Goal: Task Accomplishment & Management: Use online tool/utility

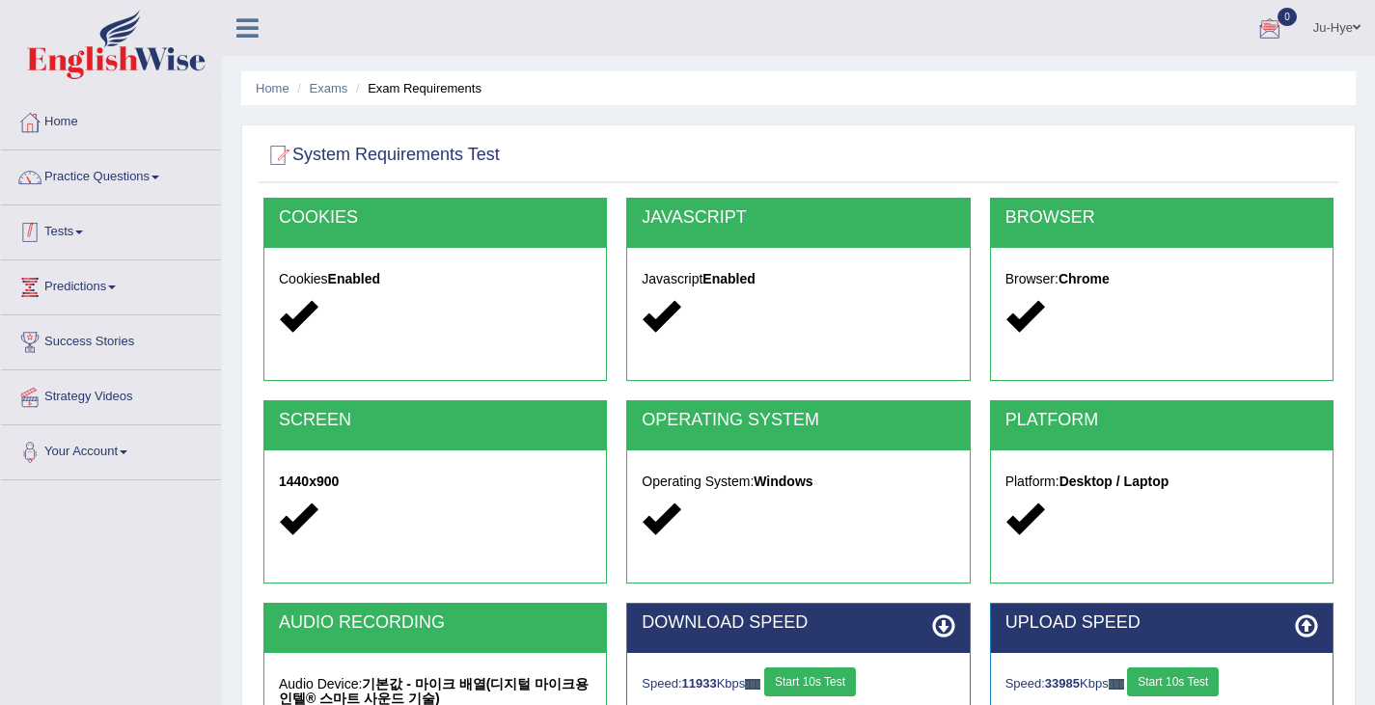
click at [58, 232] on link "Tests" at bounding box center [111, 230] width 220 height 48
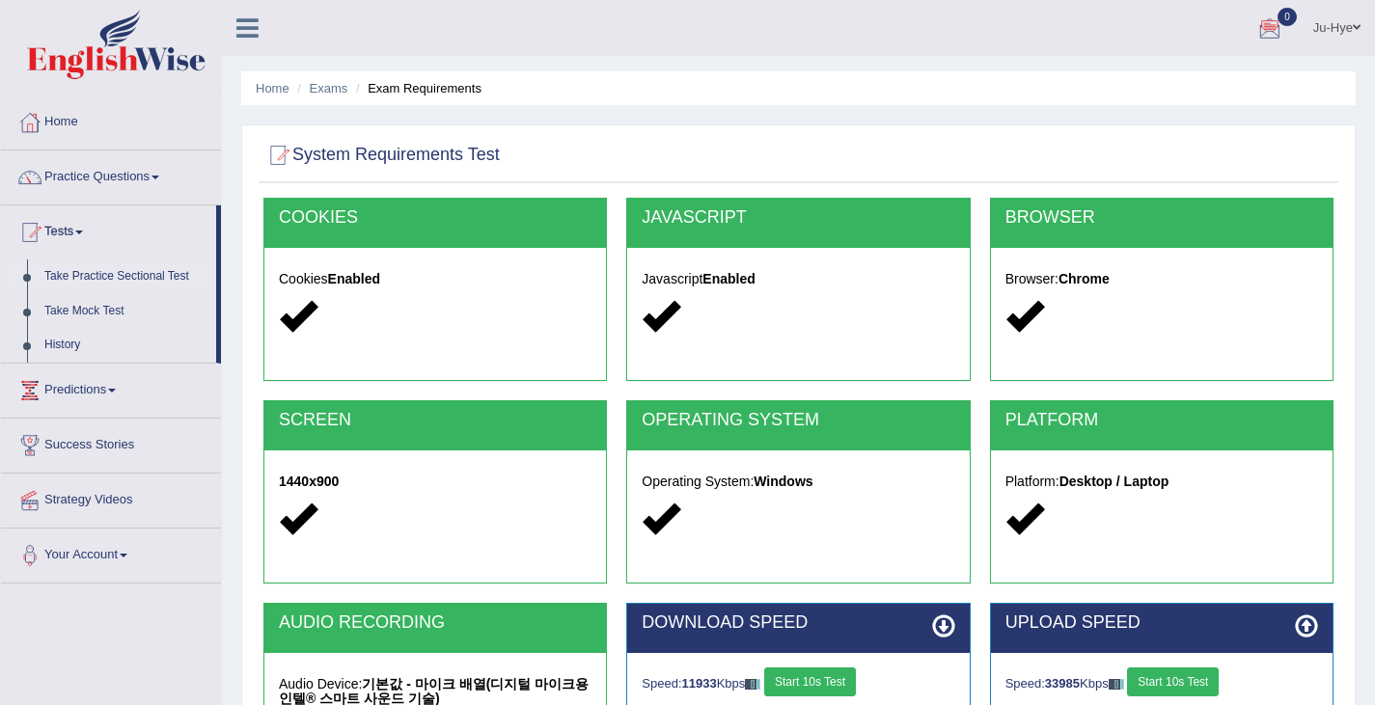
click at [124, 268] on link "Take Practice Sectional Test" at bounding box center [126, 277] width 180 height 35
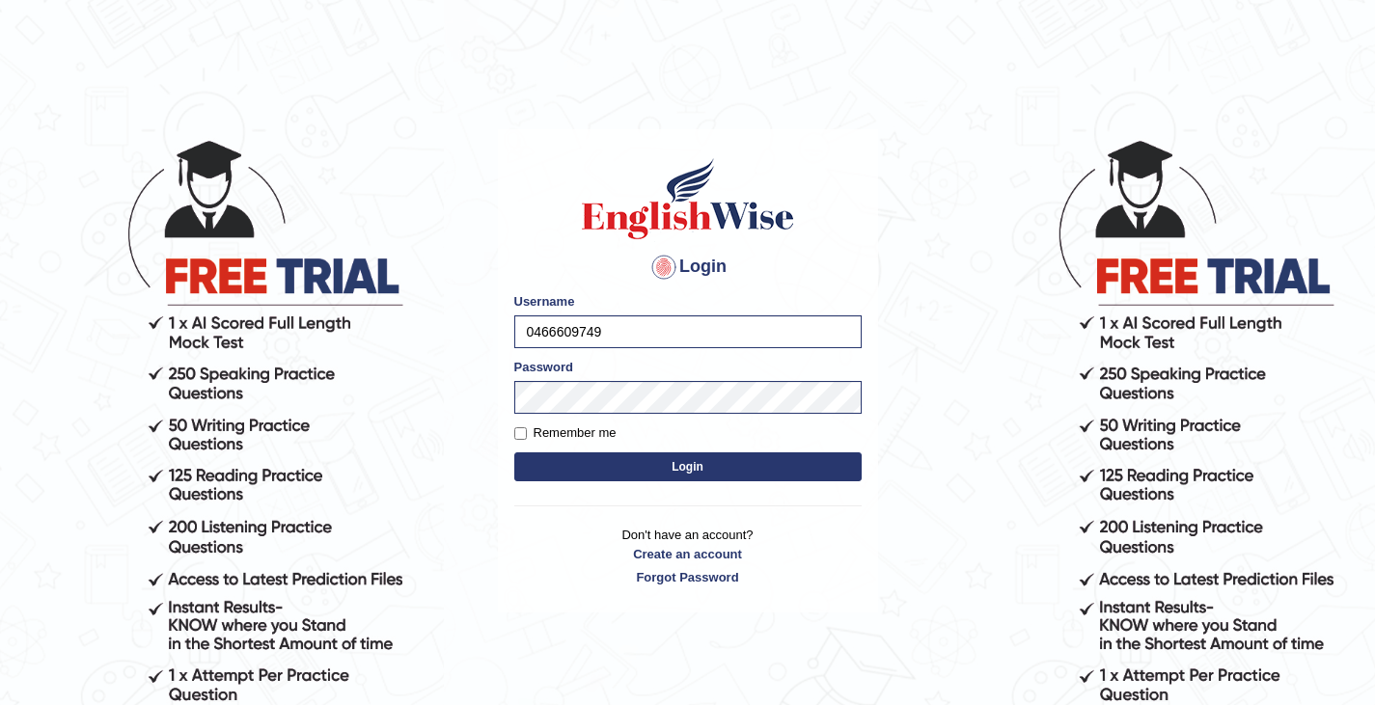
click at [649, 516] on body "Login Please fix the following errors: Username 0466609749 Password Remember me…" at bounding box center [687, 421] width 1375 height 705
click at [666, 467] on button "Login" at bounding box center [687, 467] width 347 height 29
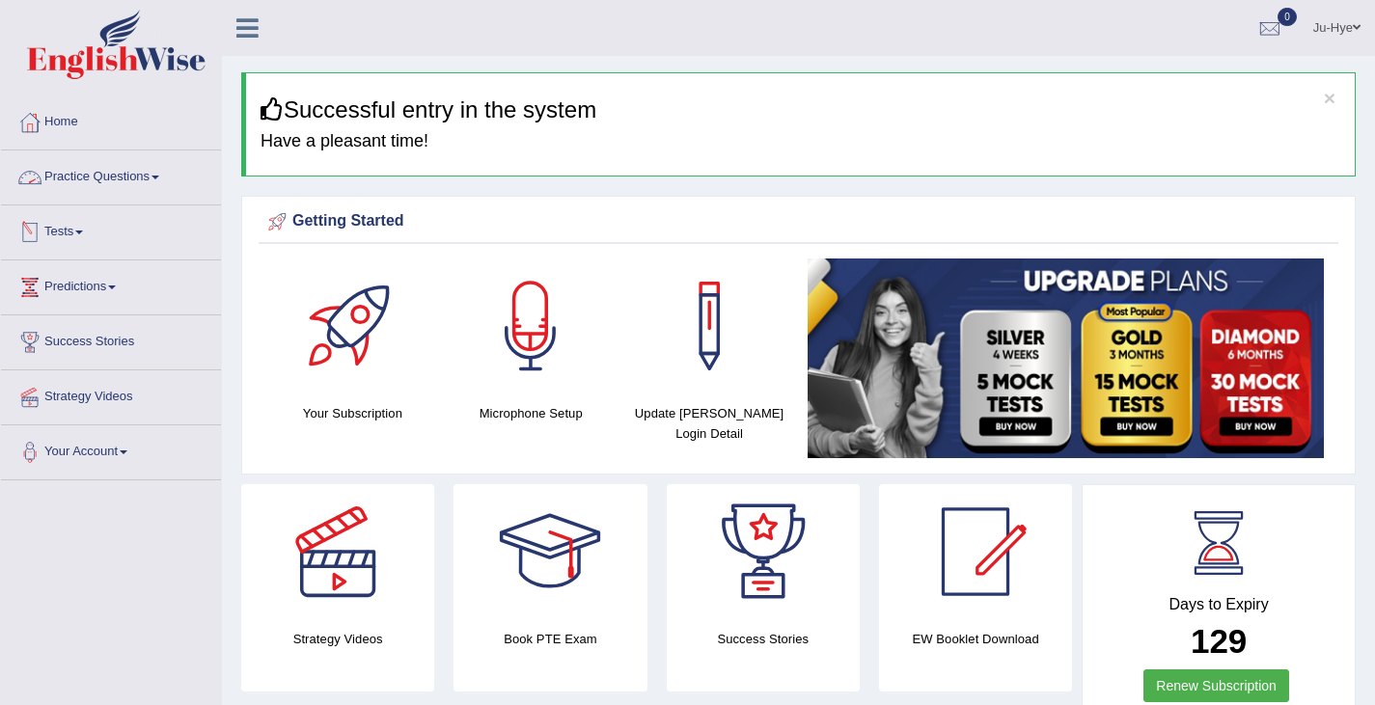
click at [151, 179] on link "Practice Questions" at bounding box center [111, 175] width 220 height 48
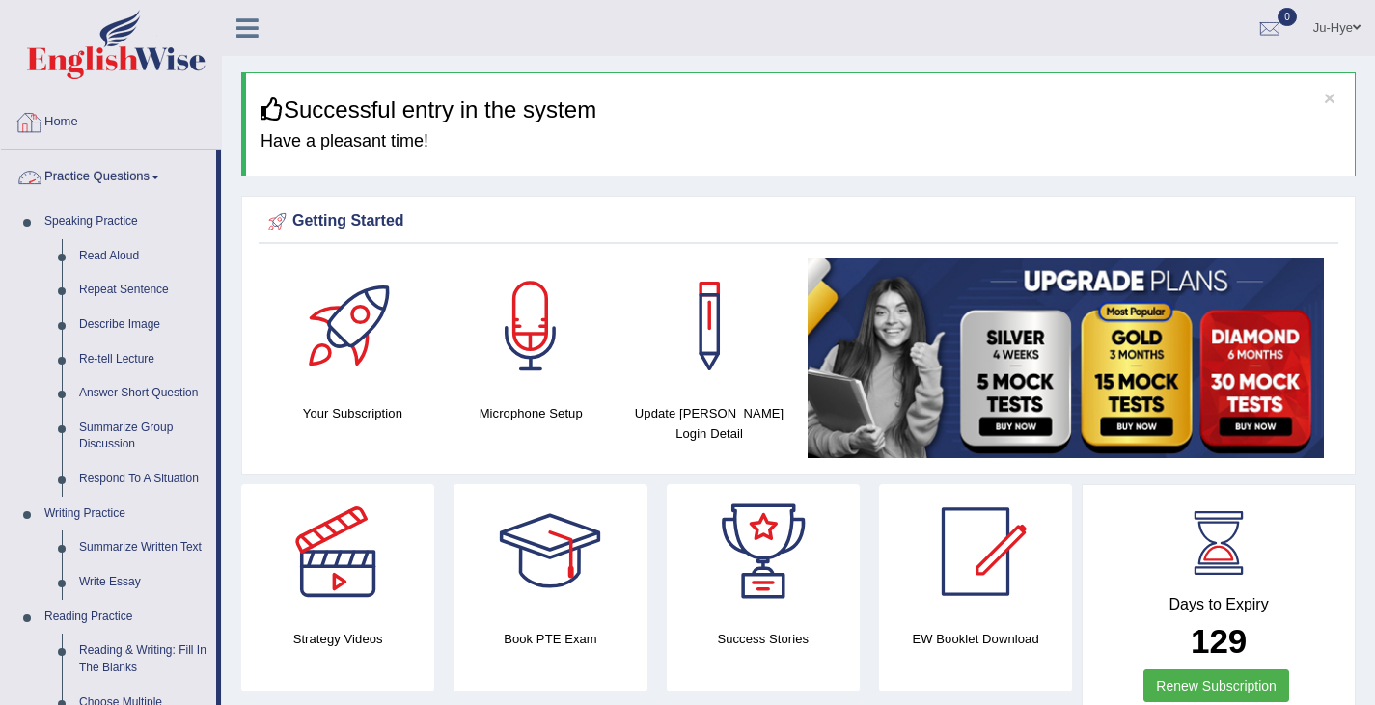
click at [101, 169] on link "Practice Questions" at bounding box center [108, 175] width 215 height 48
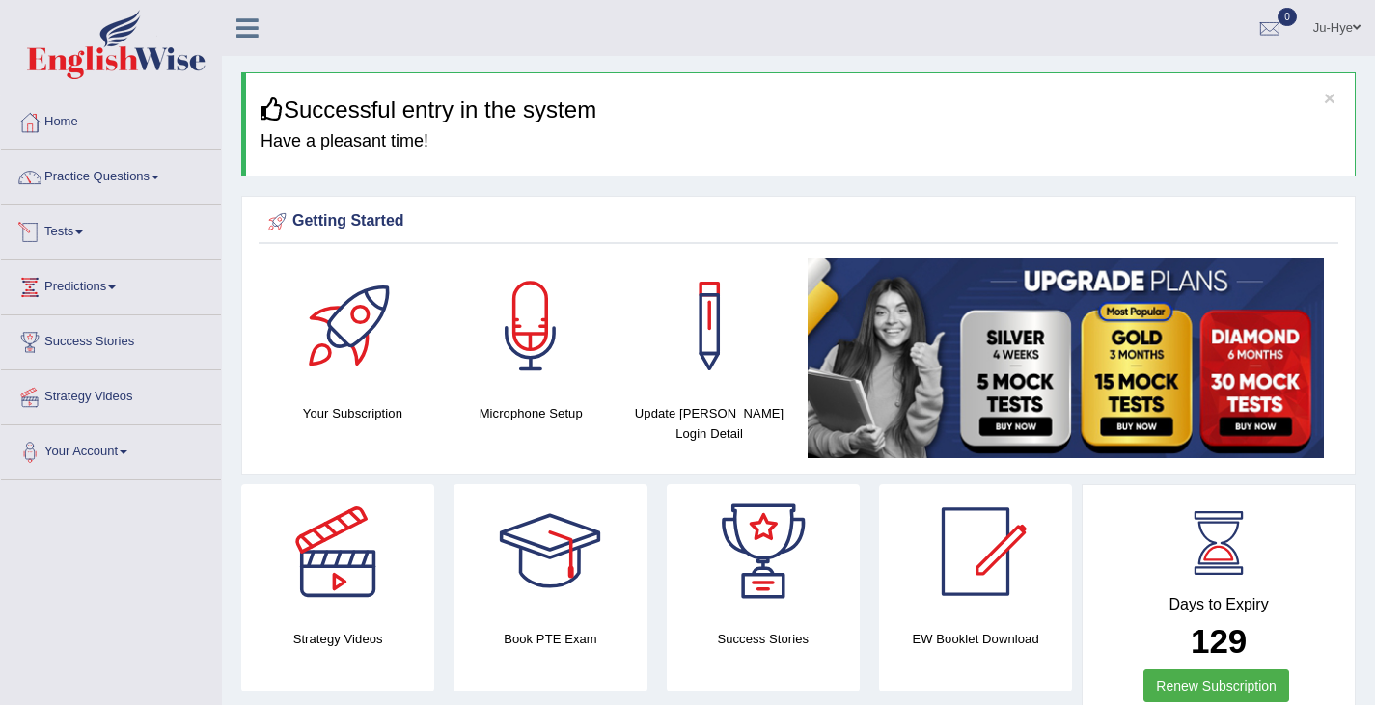
click at [79, 225] on link "Tests" at bounding box center [111, 230] width 220 height 48
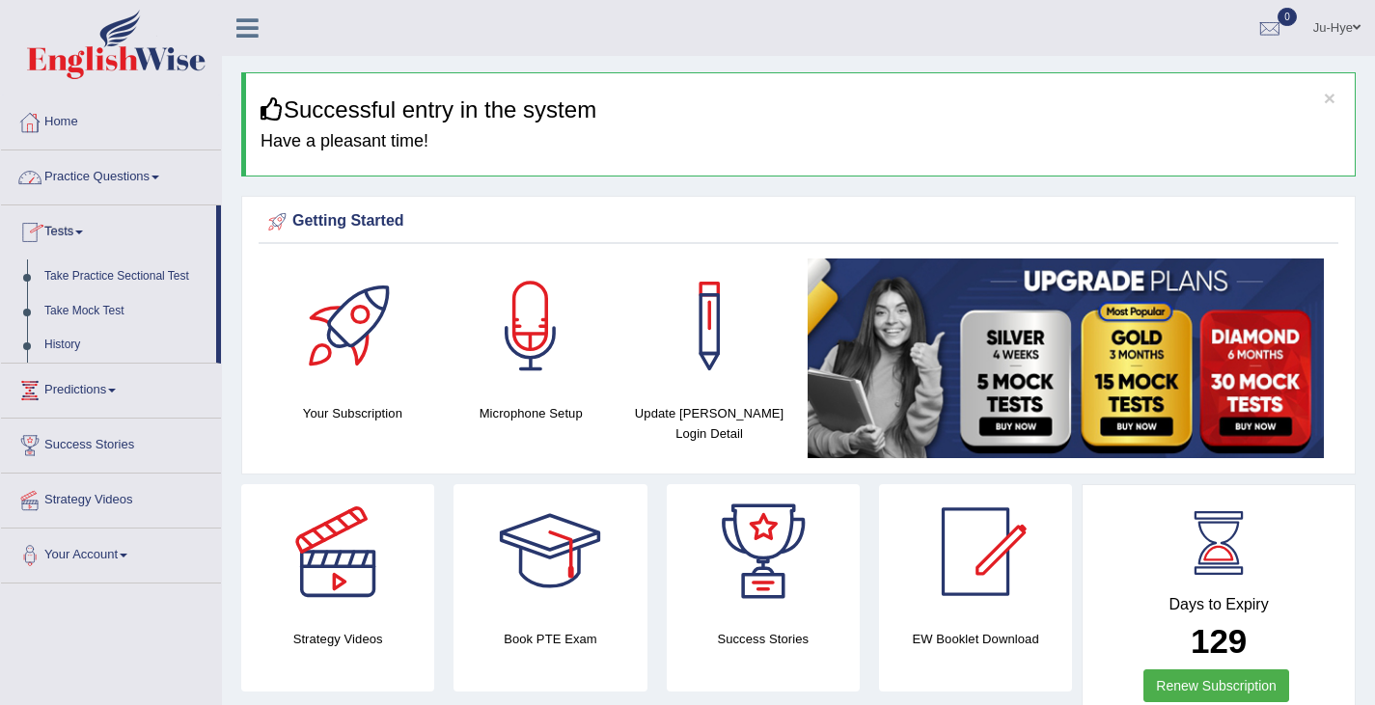
click at [117, 180] on link "Practice Questions" at bounding box center [111, 175] width 220 height 48
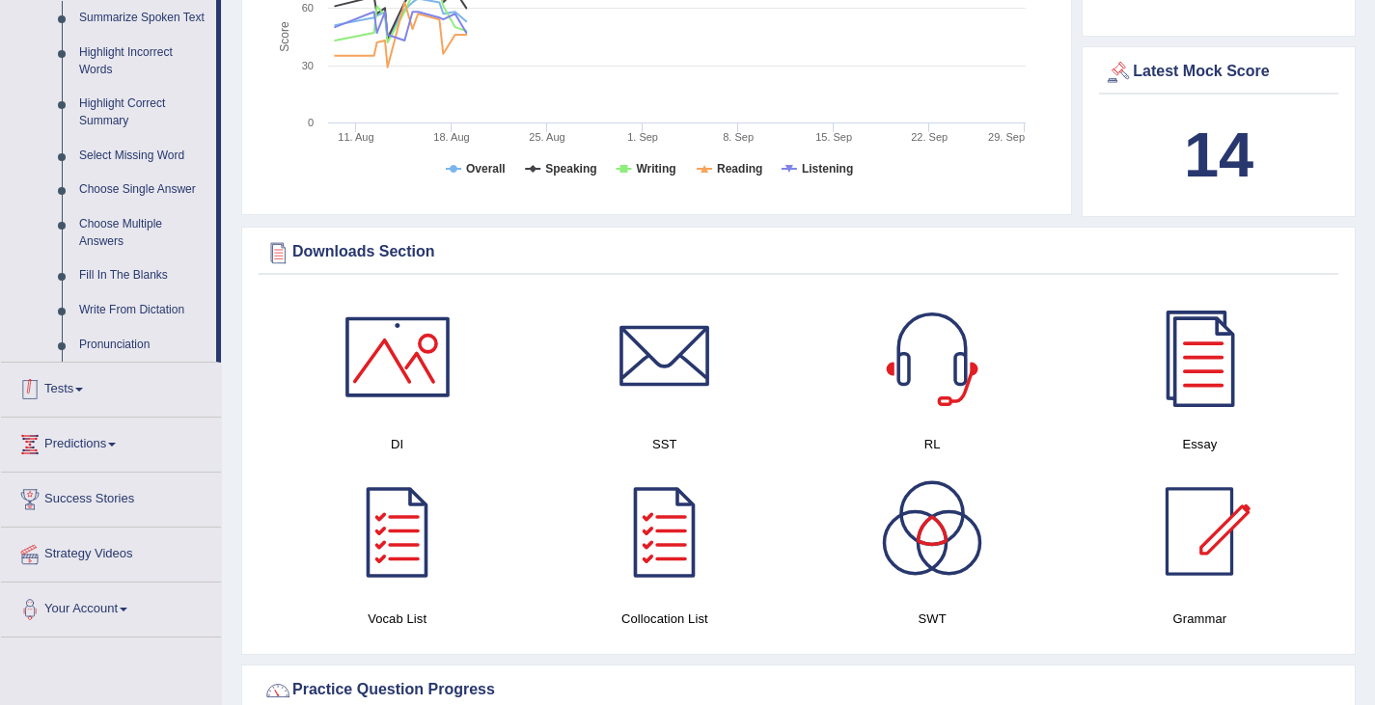
scroll to position [874, 0]
click at [68, 392] on link "Tests" at bounding box center [111, 386] width 220 height 48
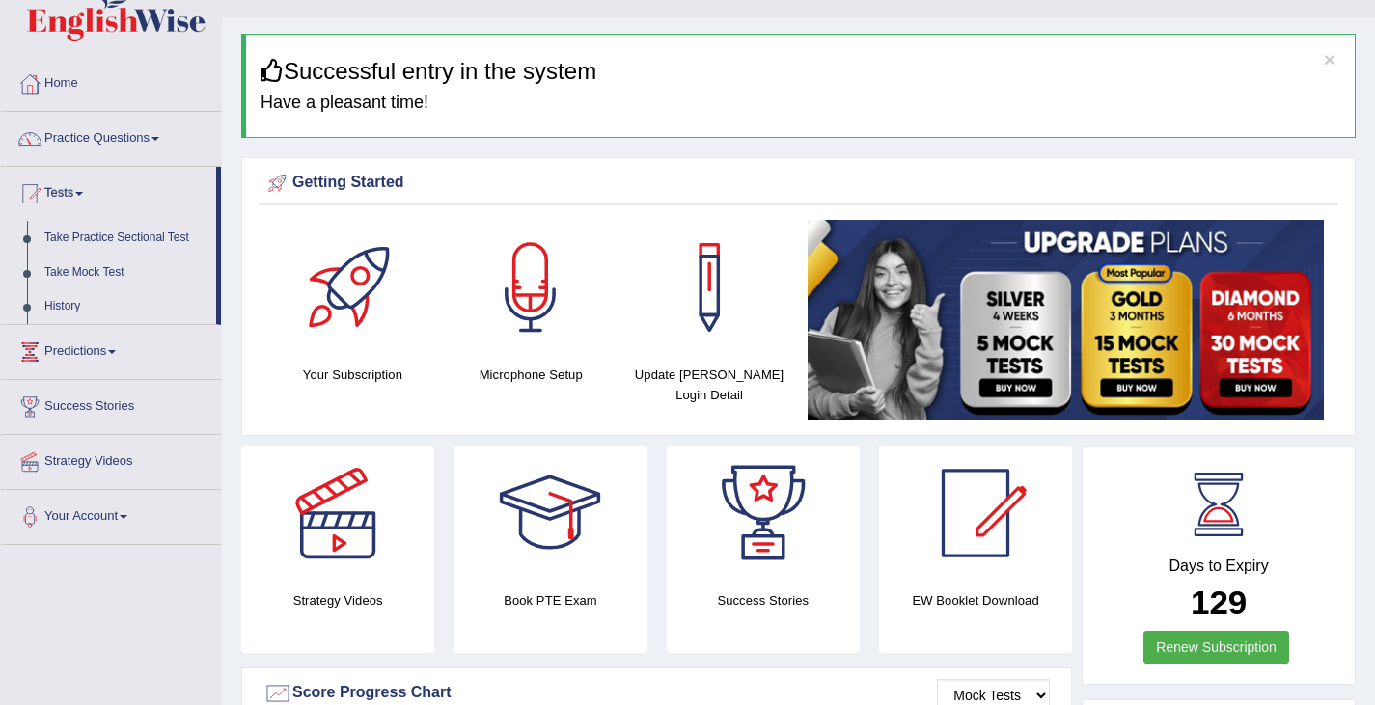
scroll to position [40, 0]
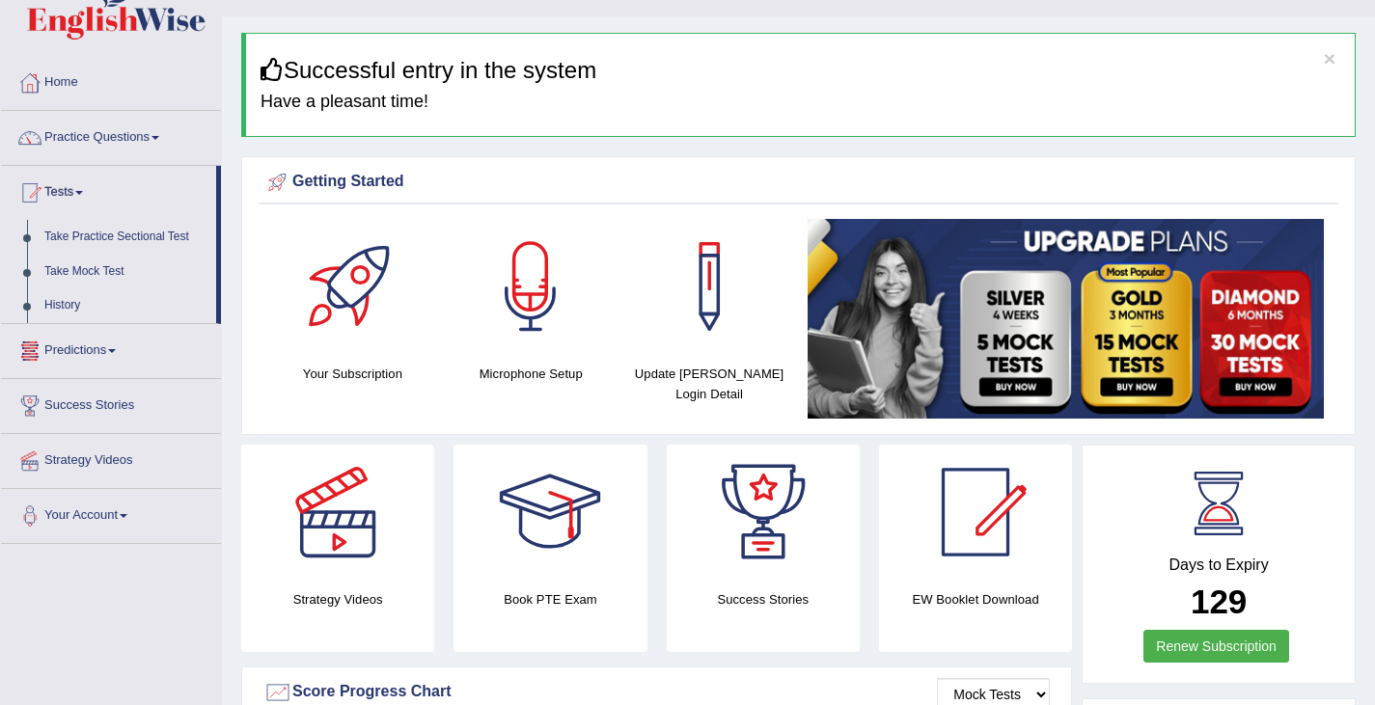
click at [100, 349] on link "Predictions" at bounding box center [111, 348] width 220 height 48
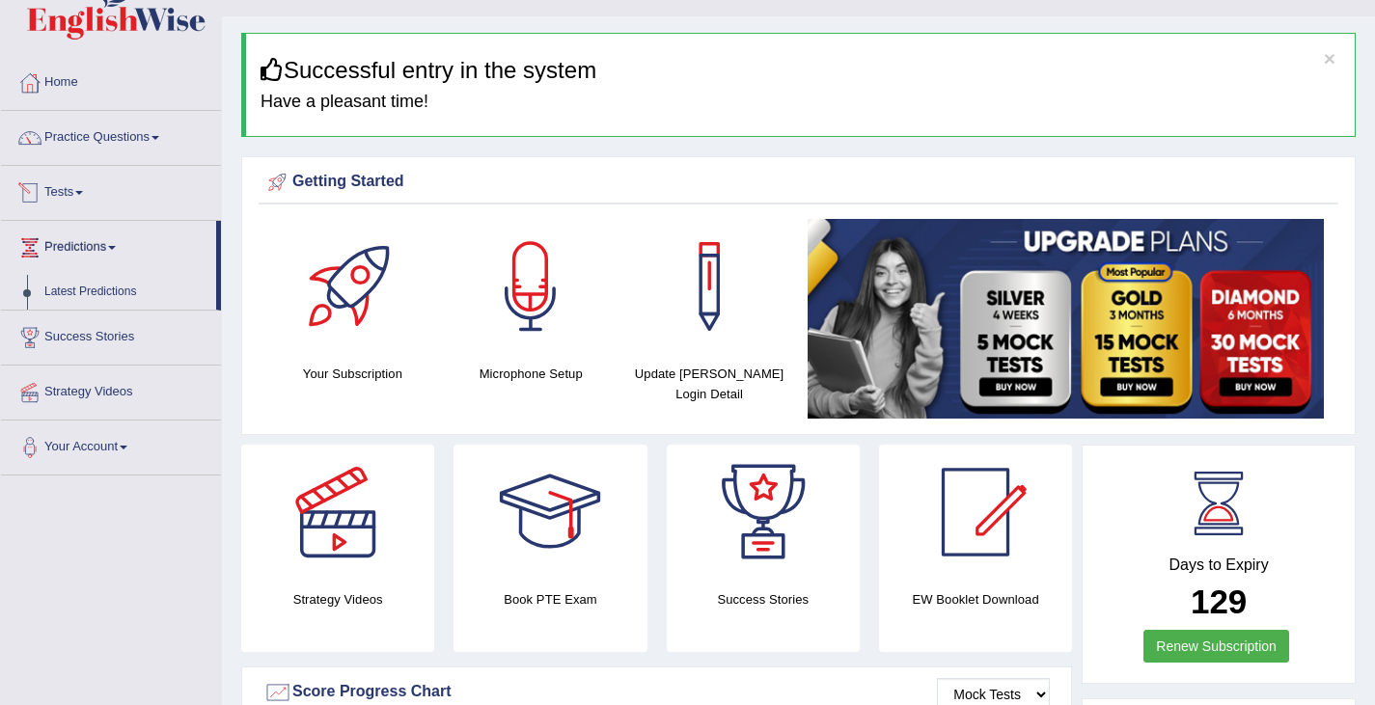
click at [57, 183] on link "Tests" at bounding box center [111, 190] width 220 height 48
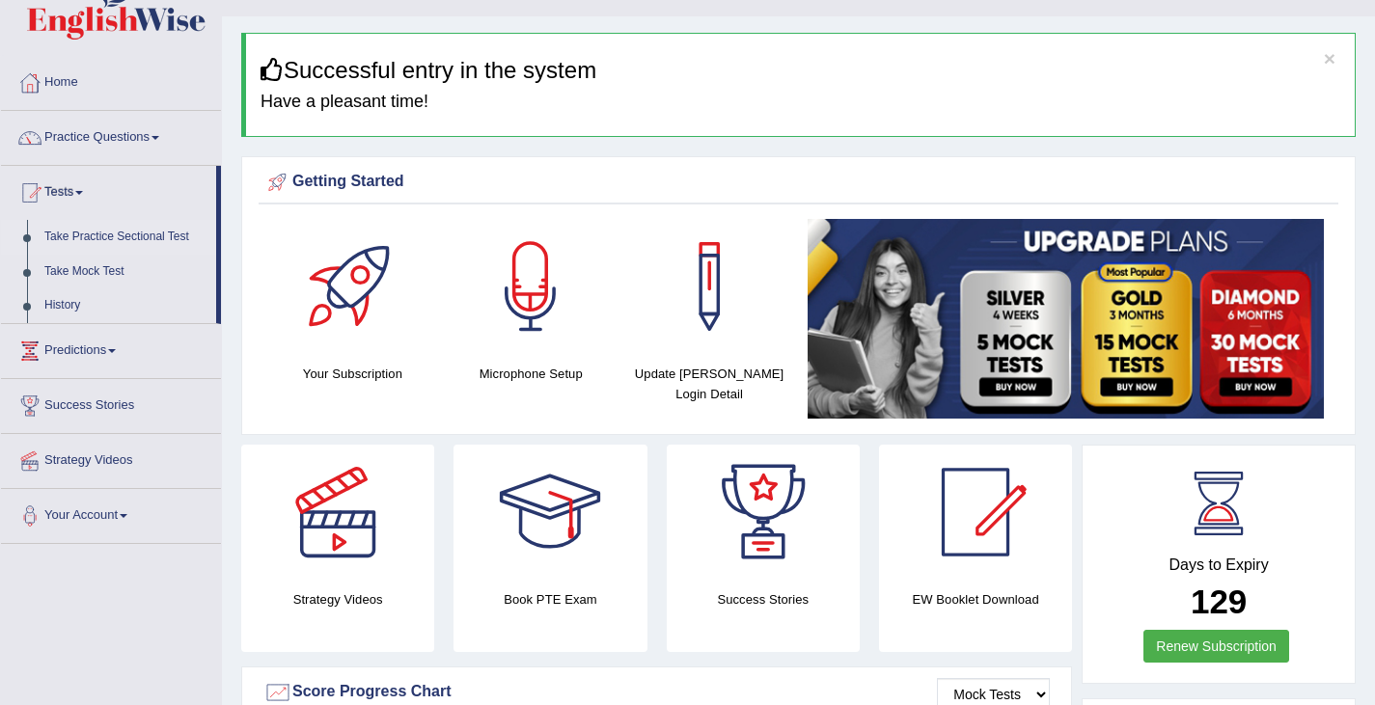
click at [178, 230] on link "Take Practice Sectional Test" at bounding box center [126, 237] width 180 height 35
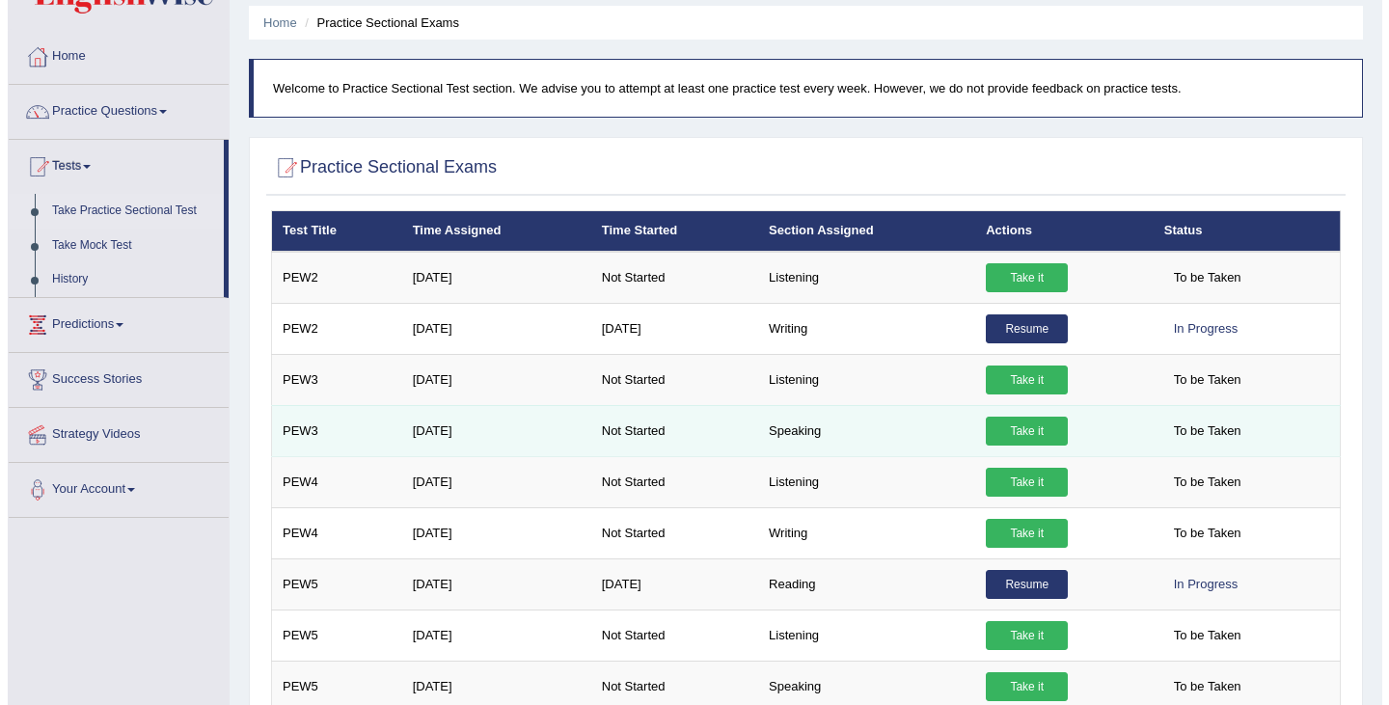
scroll to position [65, 0]
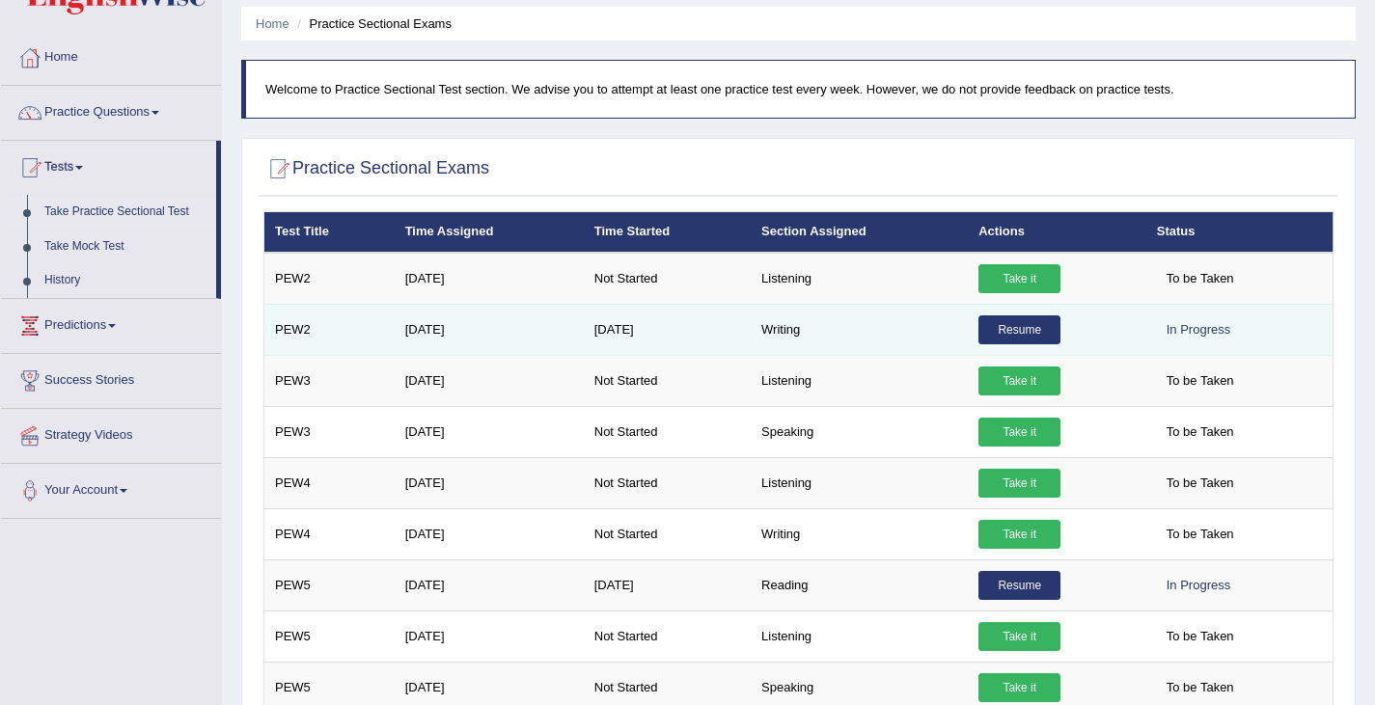
click at [1007, 323] on link "Resume" at bounding box center [1019, 330] width 82 height 29
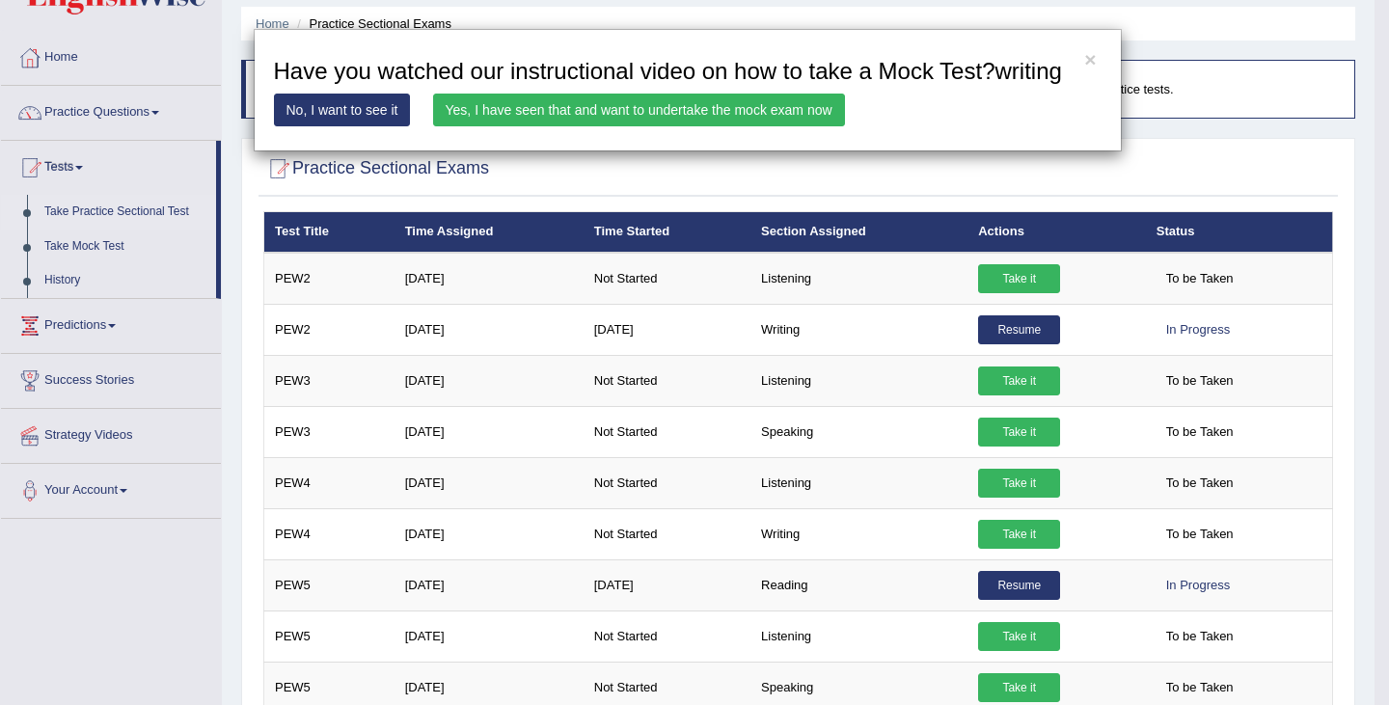
click at [723, 101] on link "Yes, I have seen that and want to undertake the mock exam now" at bounding box center [639, 110] width 412 height 33
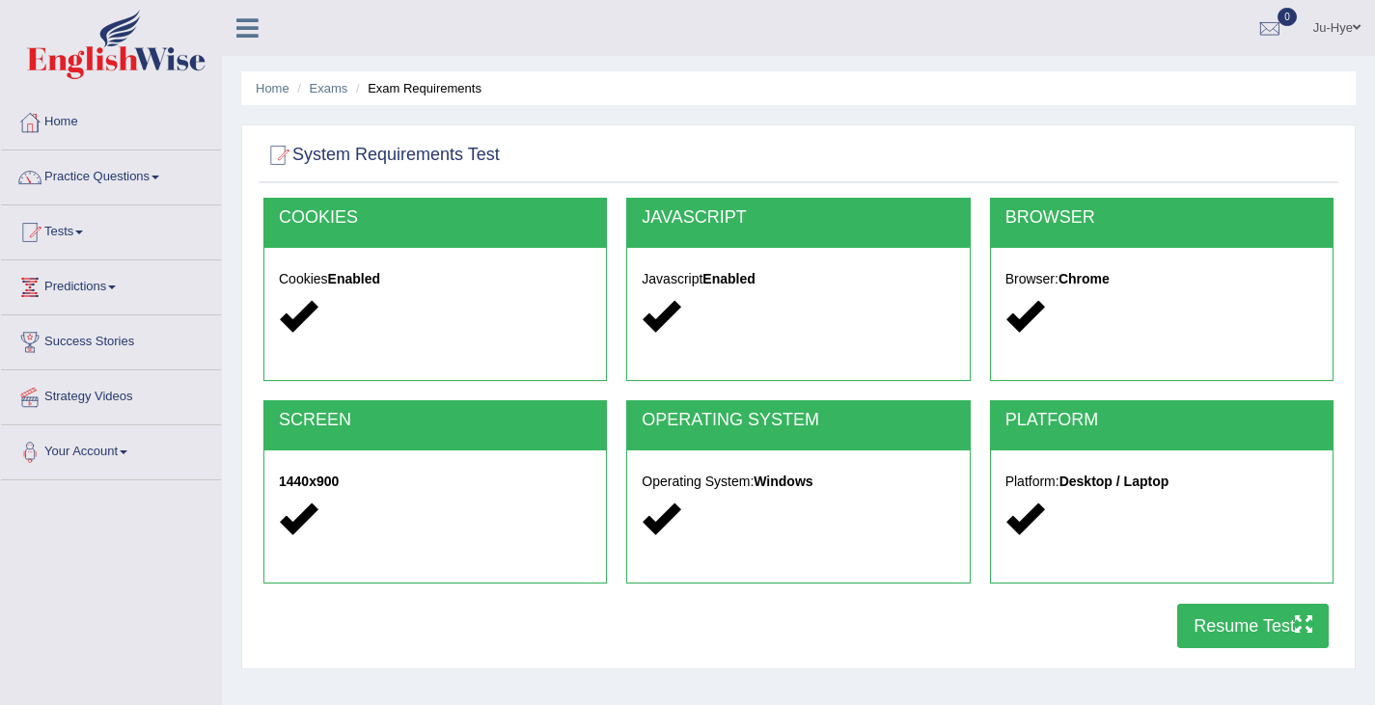
click at [1209, 627] on button "Resume Test" at bounding box center [1252, 626] width 151 height 44
click at [116, 179] on link "Practice Questions" at bounding box center [111, 175] width 220 height 48
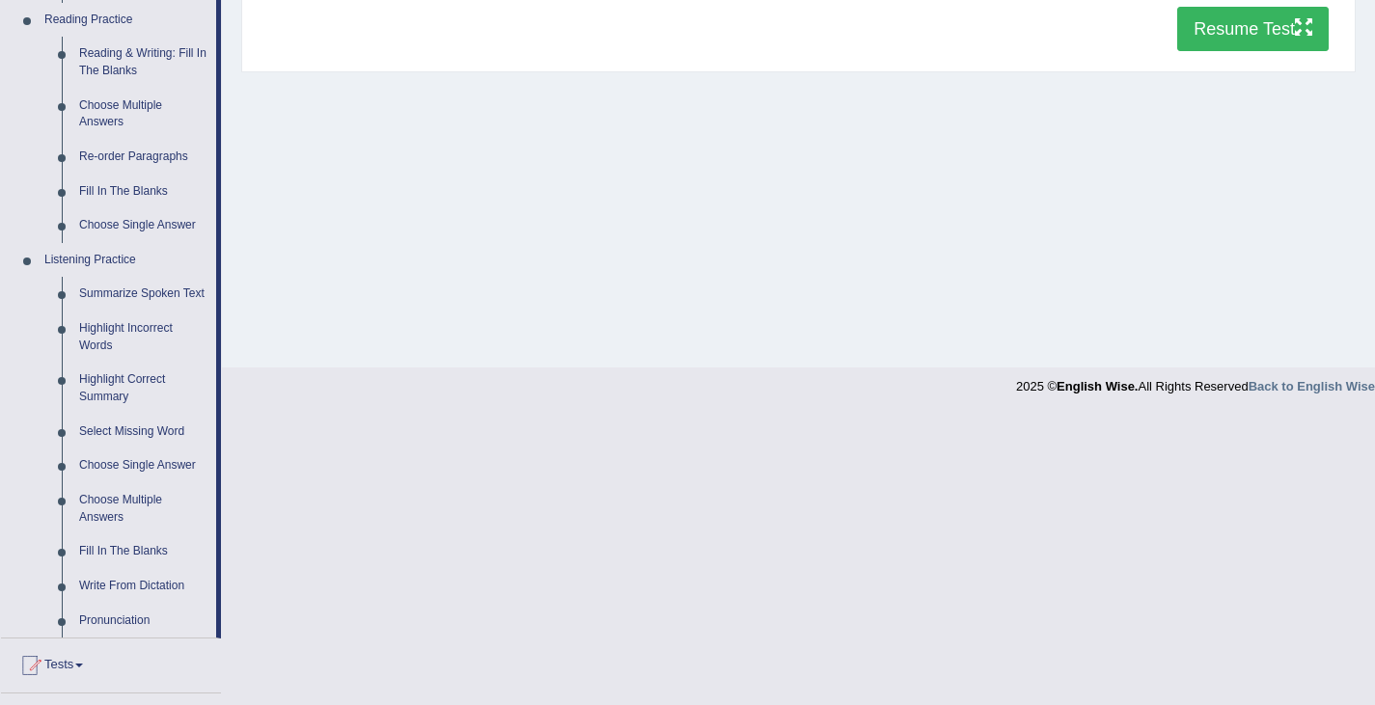
scroll to position [807, 0]
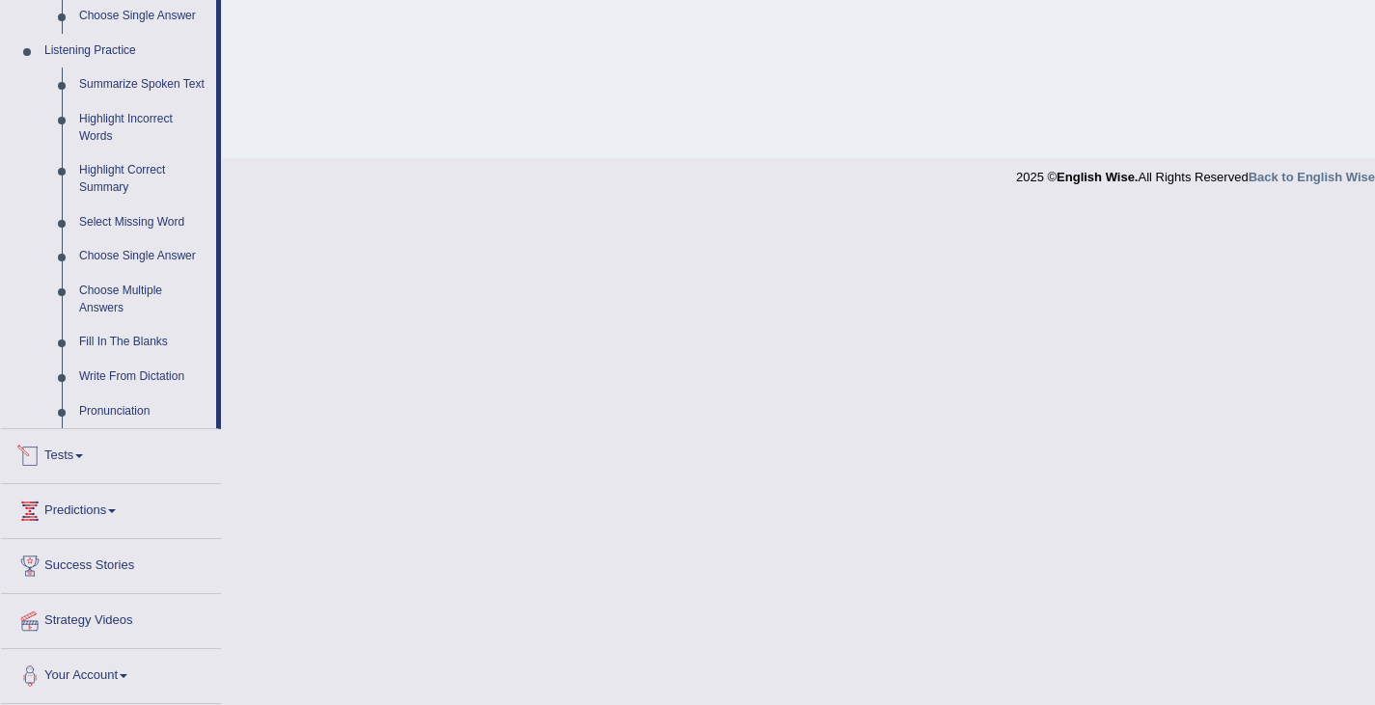
click at [55, 450] on link "Tests" at bounding box center [111, 453] width 220 height 48
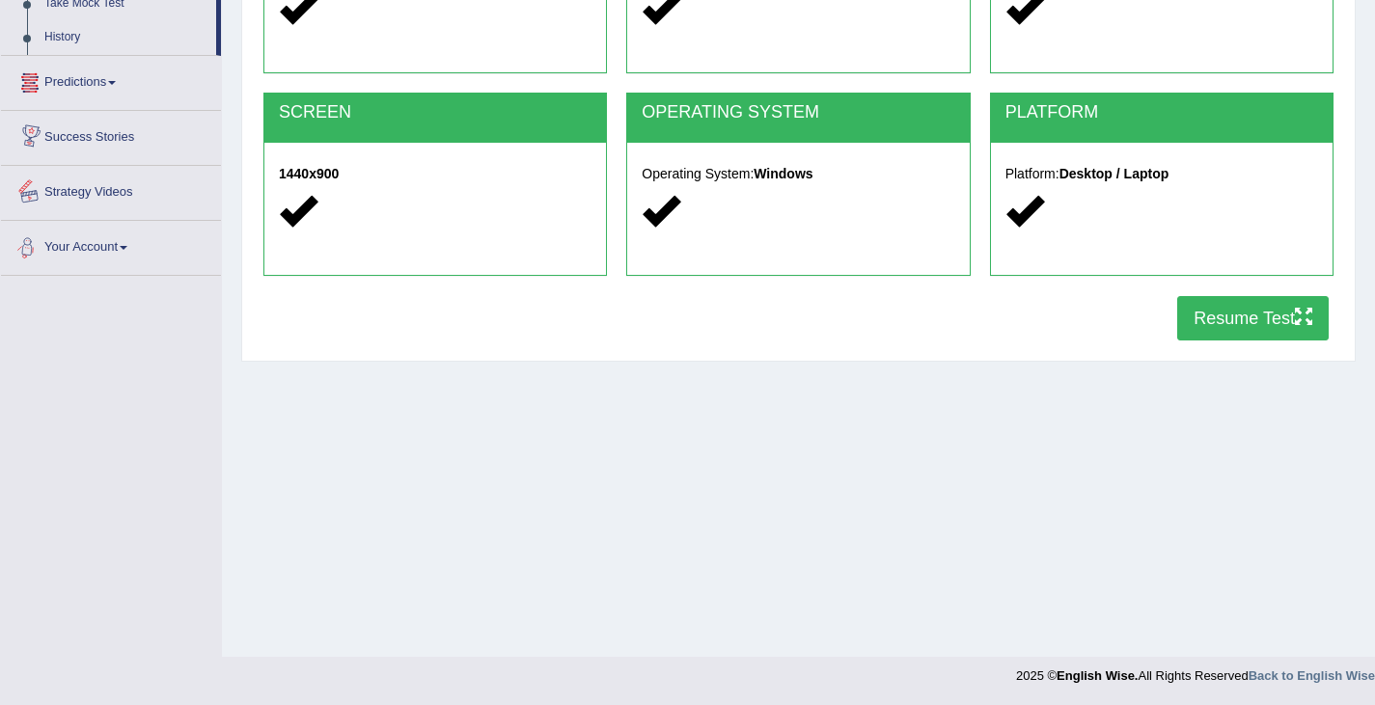
scroll to position [0, 0]
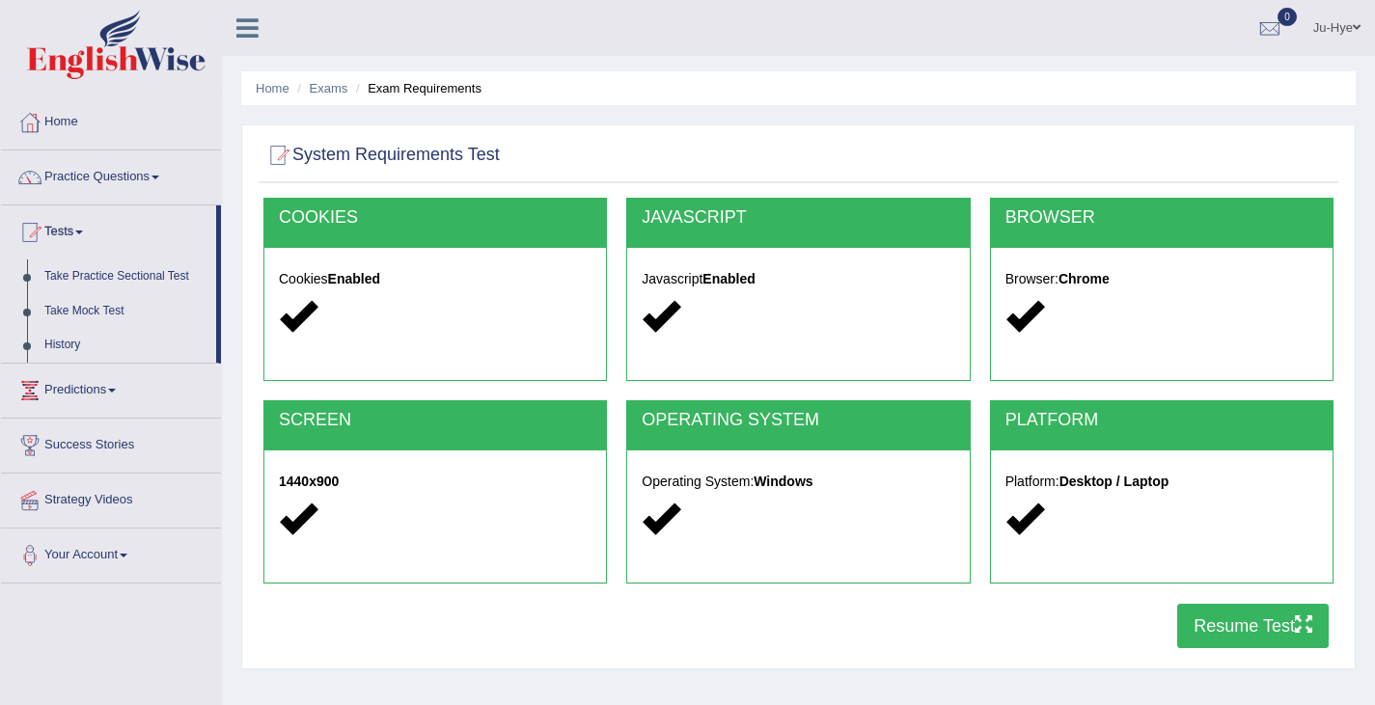
click at [83, 381] on link "Predictions" at bounding box center [111, 388] width 220 height 48
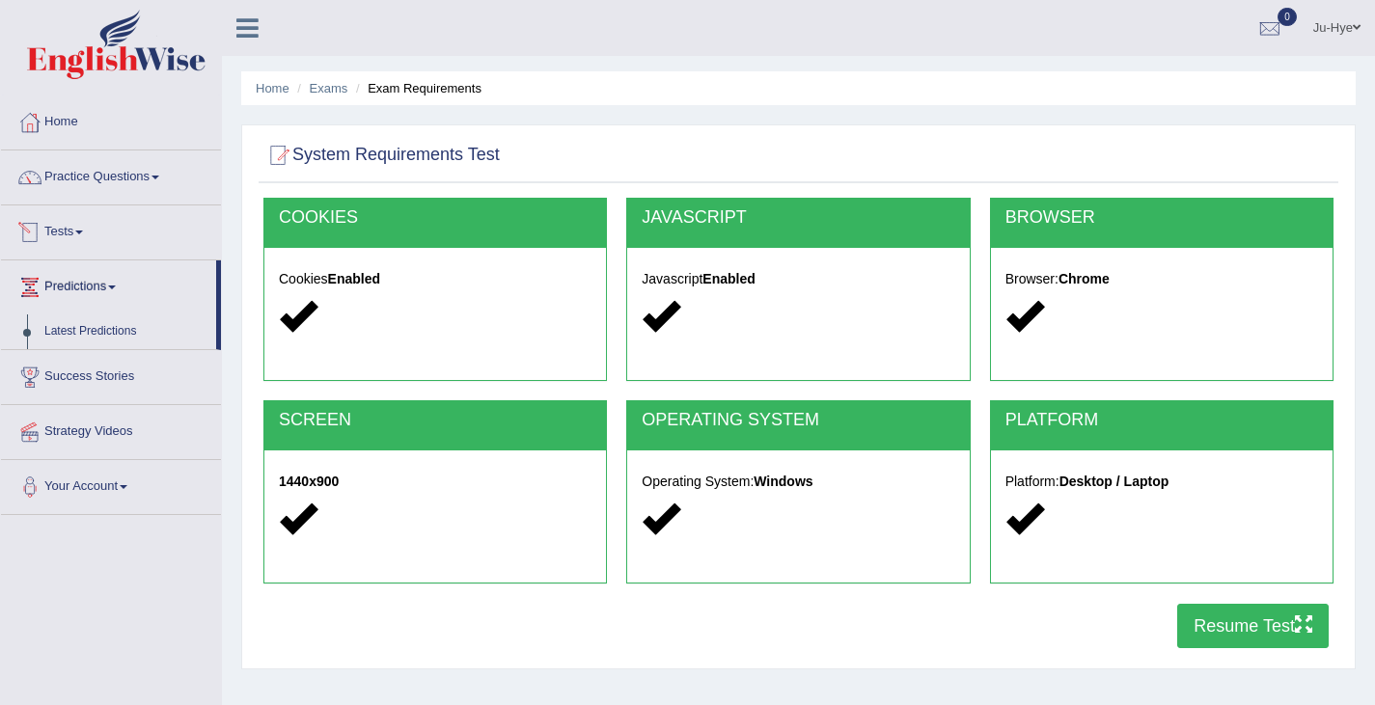
click at [84, 224] on link "Tests" at bounding box center [111, 230] width 220 height 48
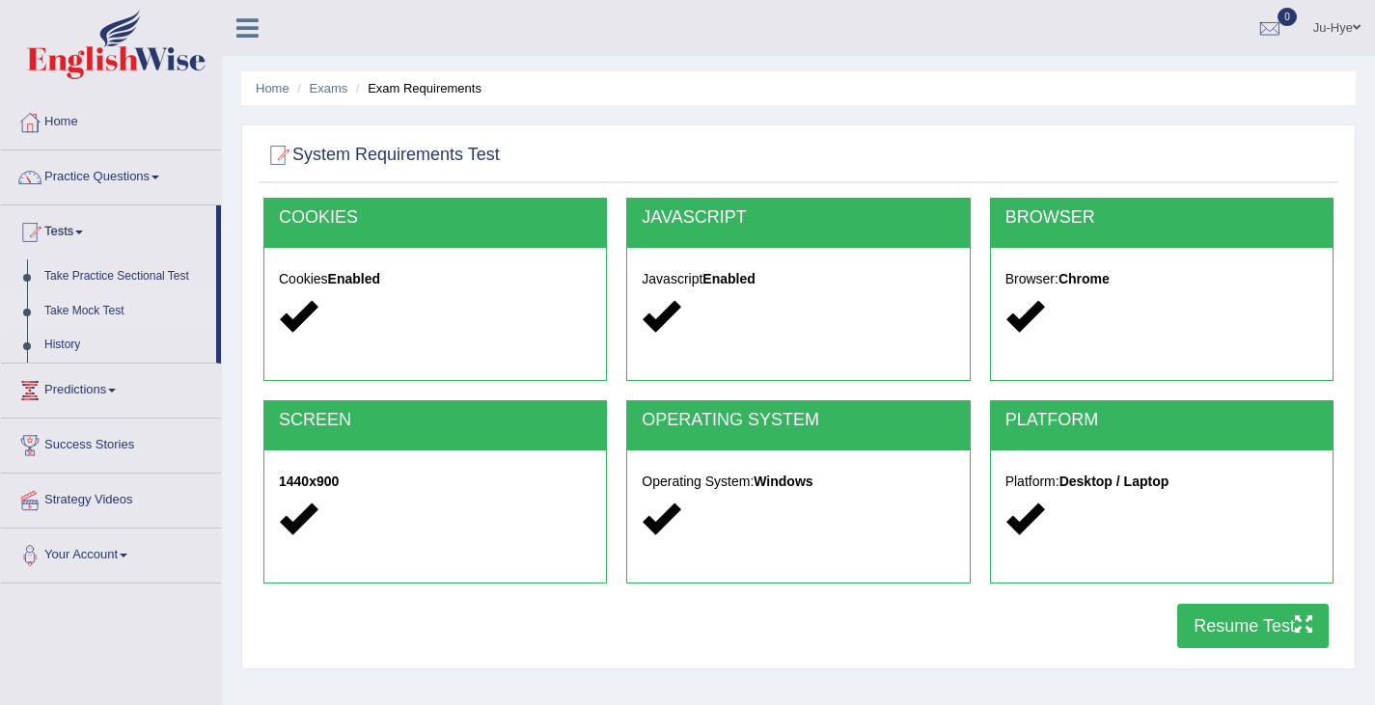
click at [112, 305] on link "Take Mock Test" at bounding box center [126, 311] width 180 height 35
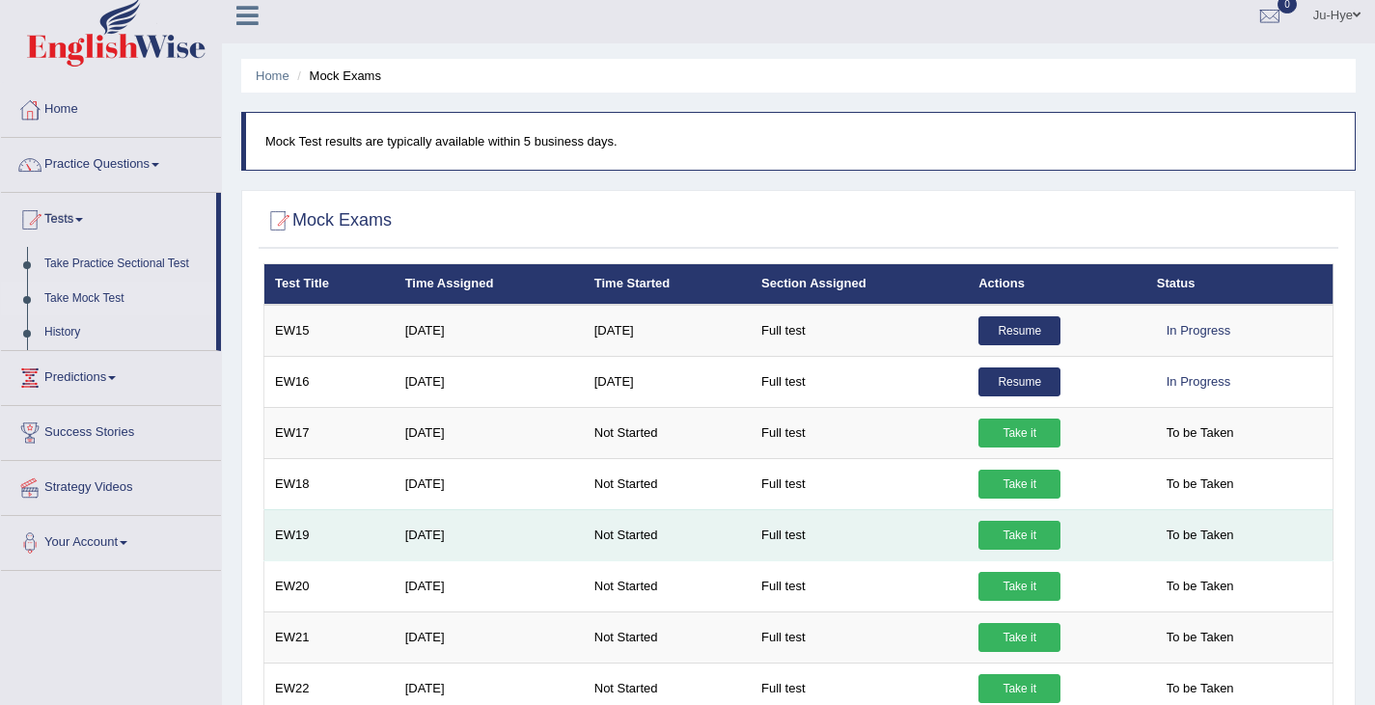
scroll to position [12, 0]
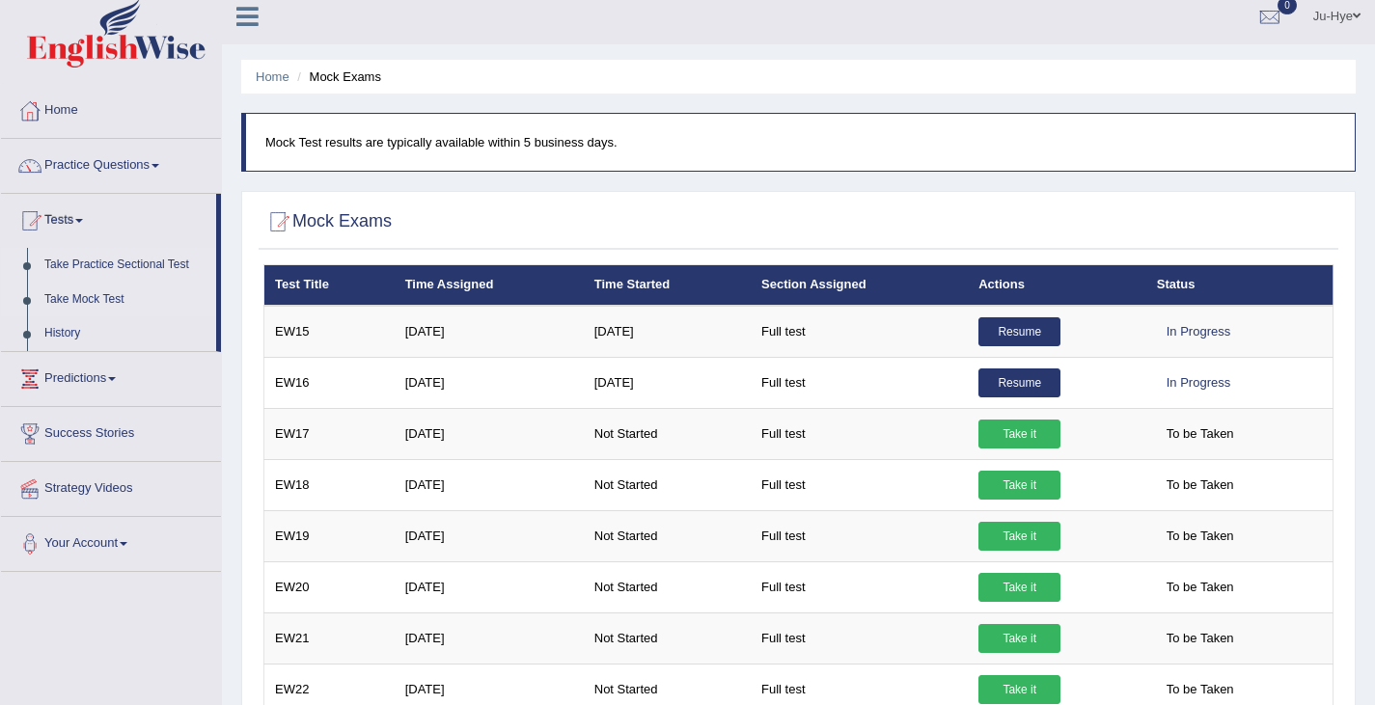
click at [149, 260] on link "Take Practice Sectional Test" at bounding box center [126, 265] width 180 height 35
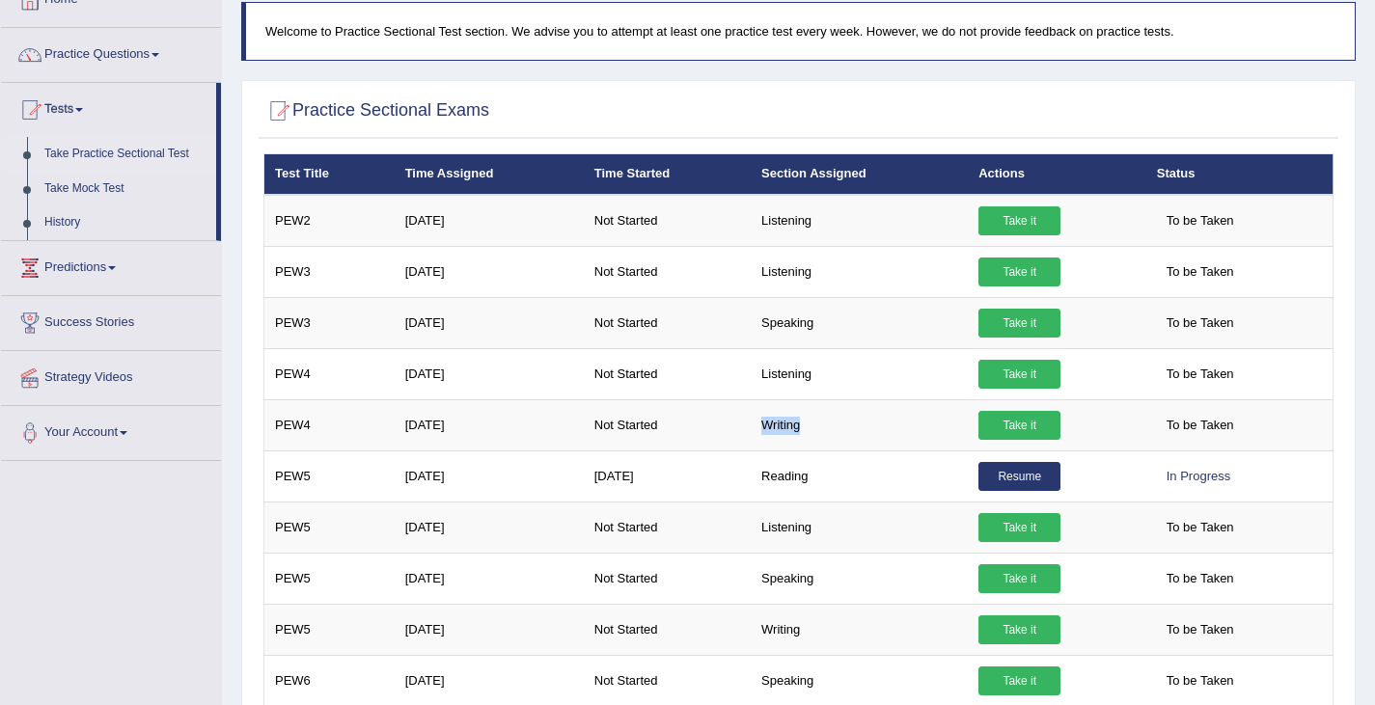
scroll to position [124, 0]
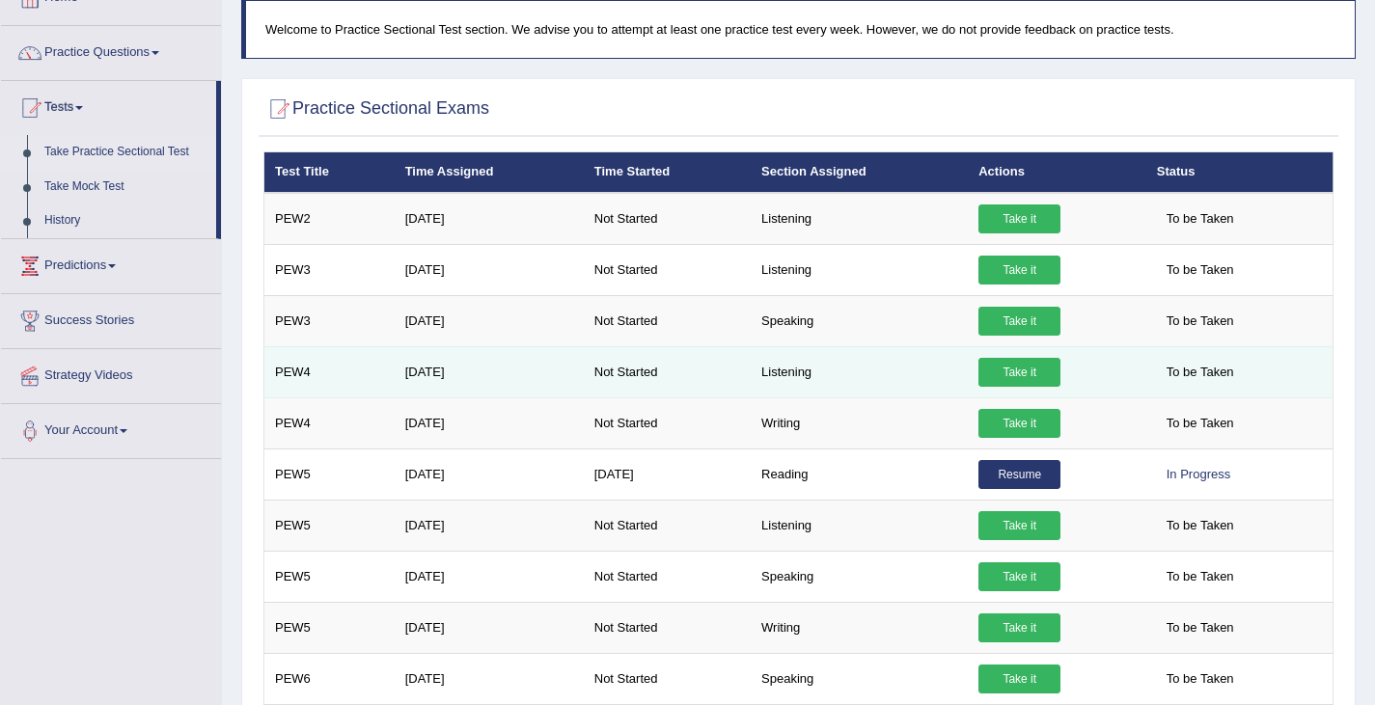
click at [915, 374] on td "Listening" at bounding box center [859, 371] width 217 height 51
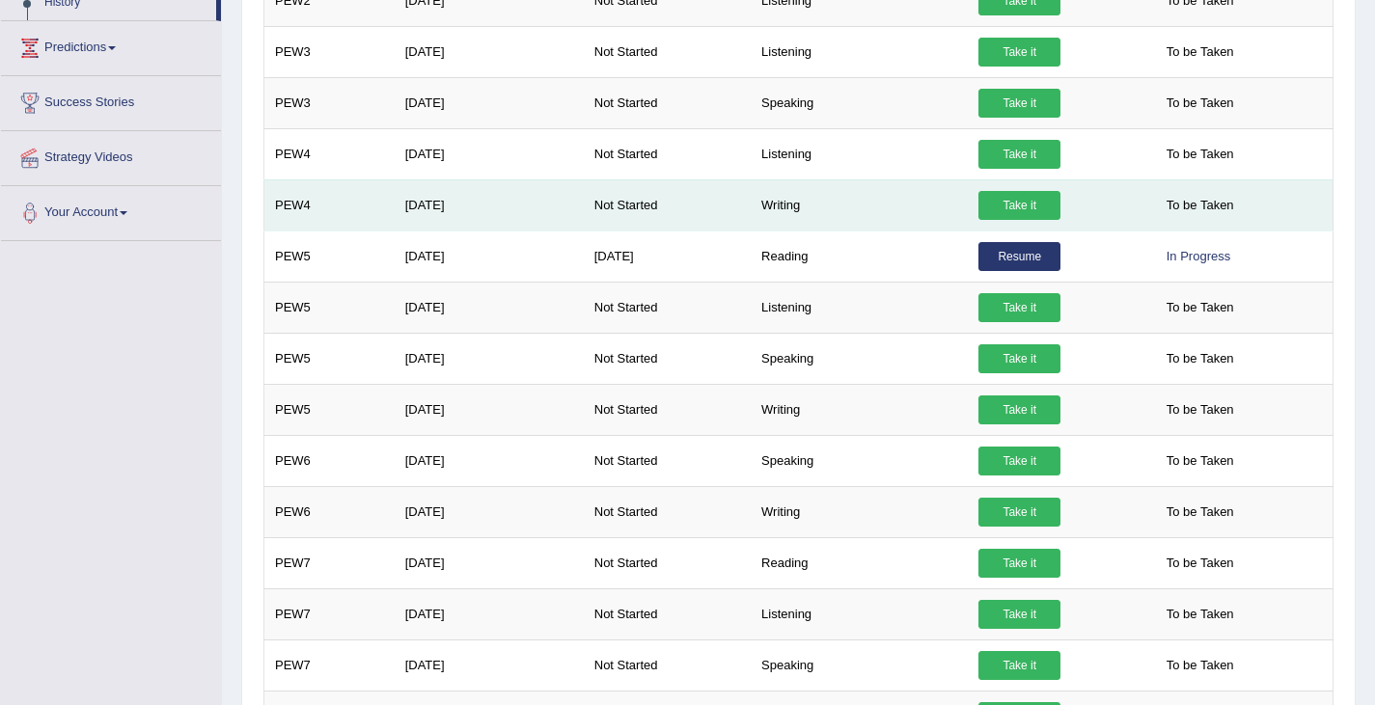
scroll to position [344, 0]
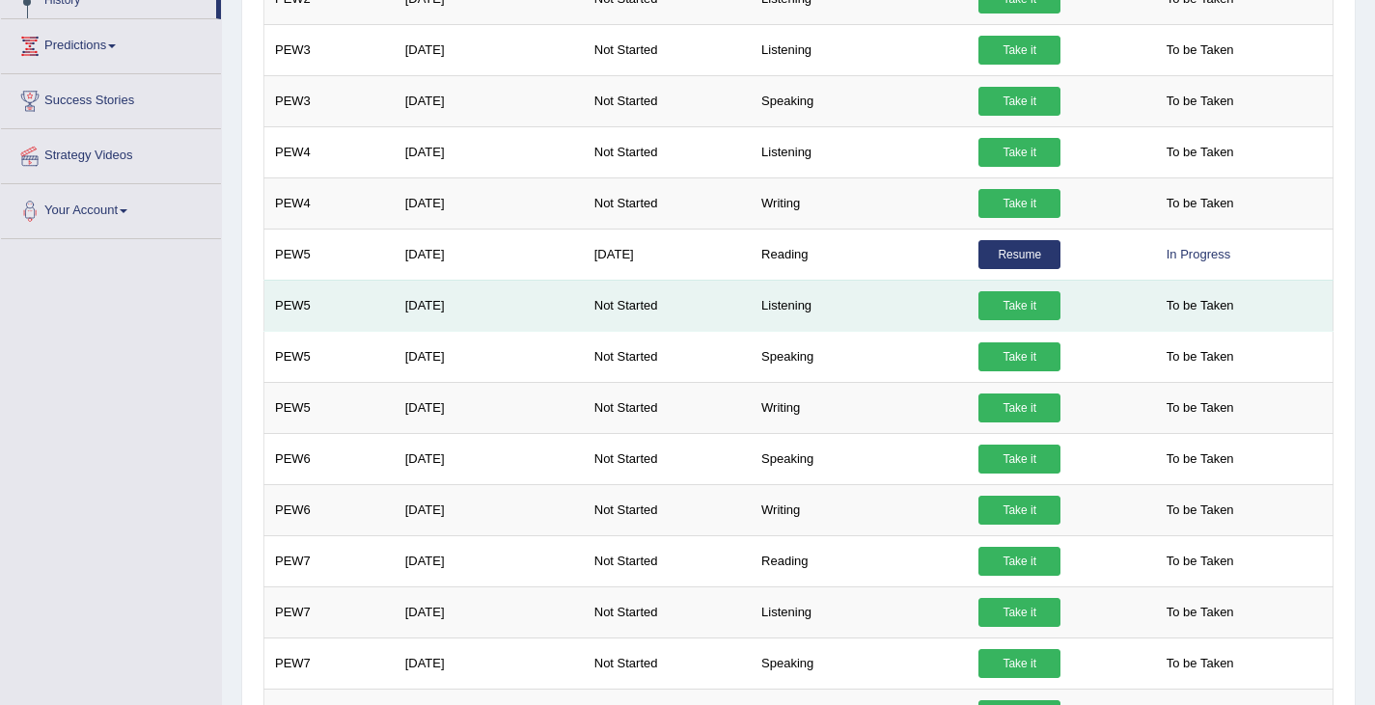
click at [891, 325] on td "Listening" at bounding box center [859, 305] width 217 height 51
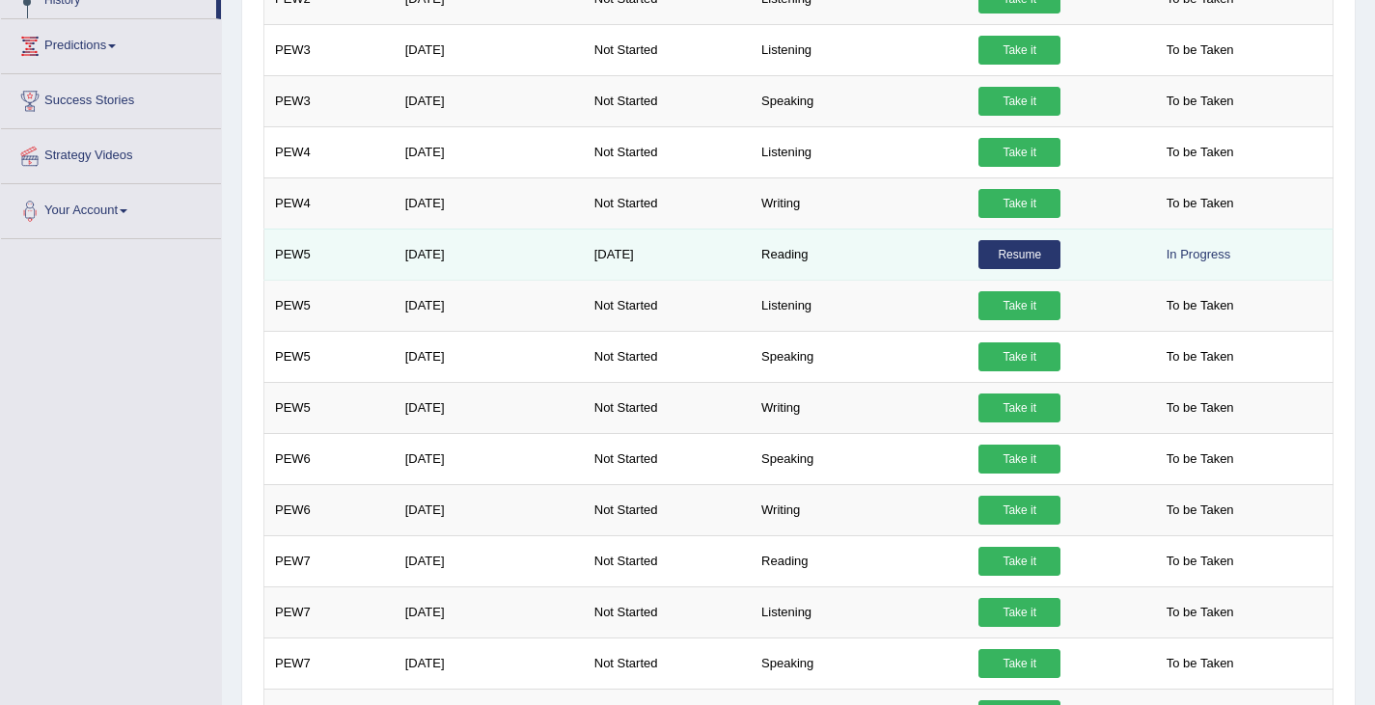
click at [867, 277] on td "Reading" at bounding box center [859, 254] width 217 height 51
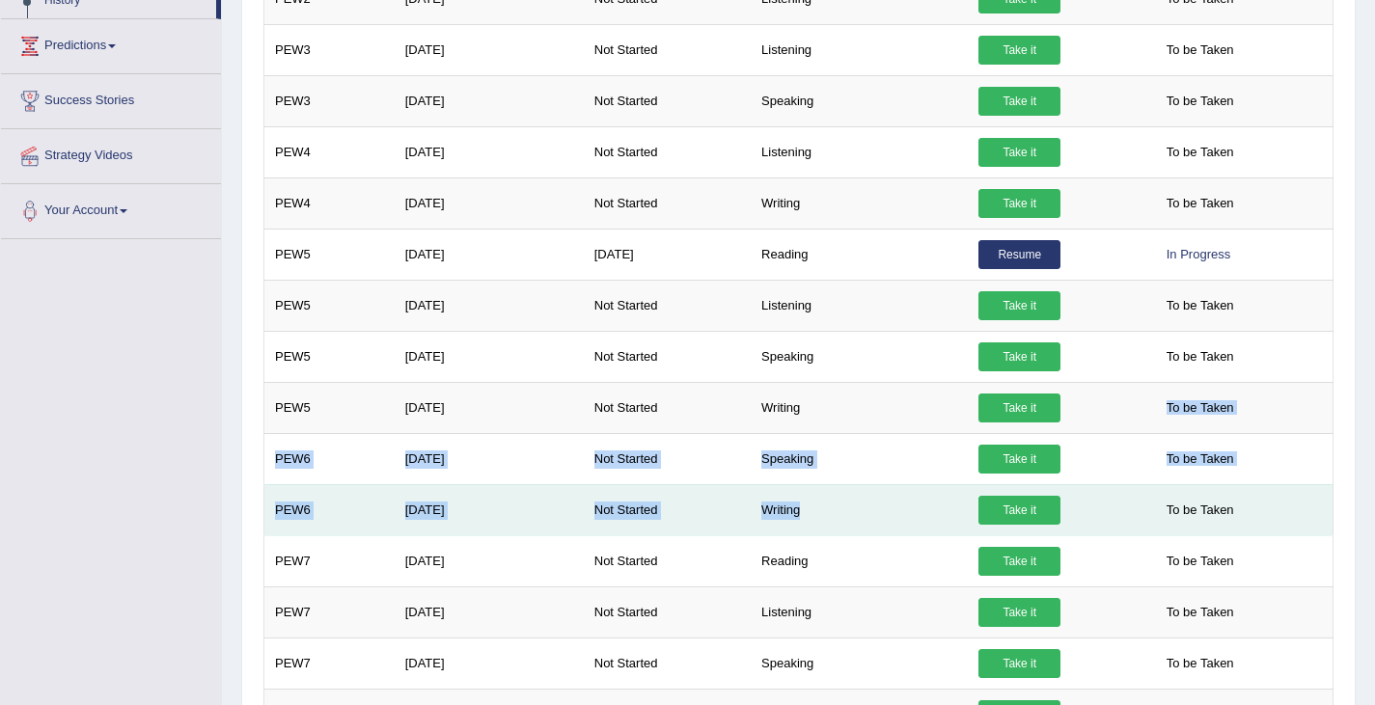
drag, startPoint x: 941, startPoint y: 382, endPoint x: 848, endPoint y: 503, distance: 152.1
click at [848, 503] on td "Writing" at bounding box center [859, 509] width 217 height 51
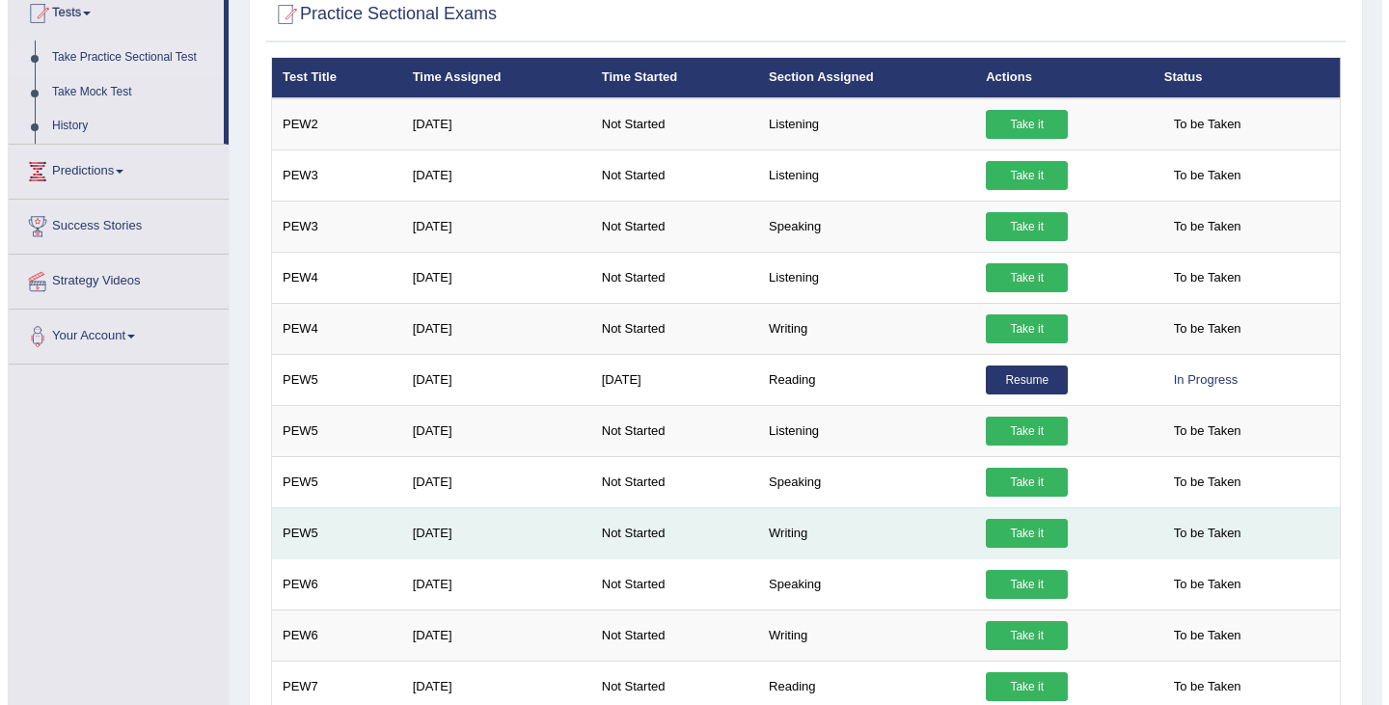
scroll to position [220, 0]
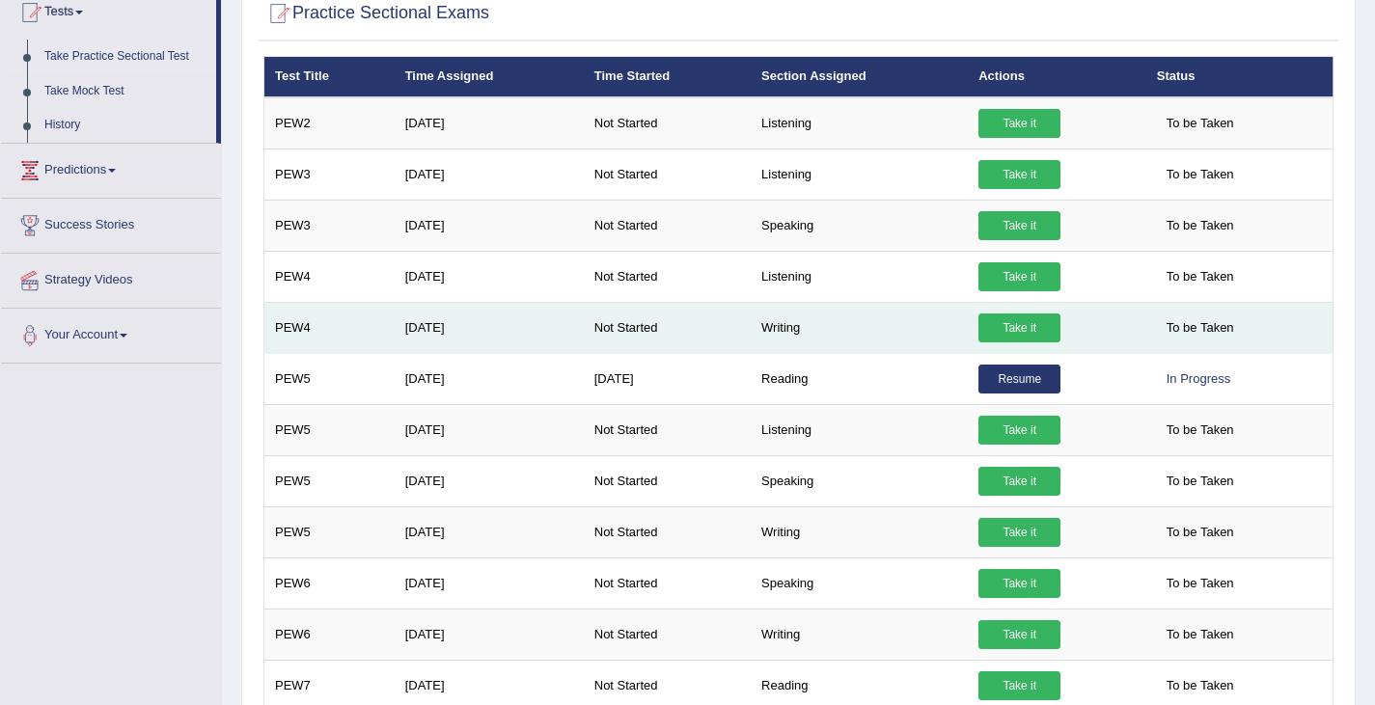
click at [1041, 318] on link "Take it" at bounding box center [1019, 328] width 82 height 29
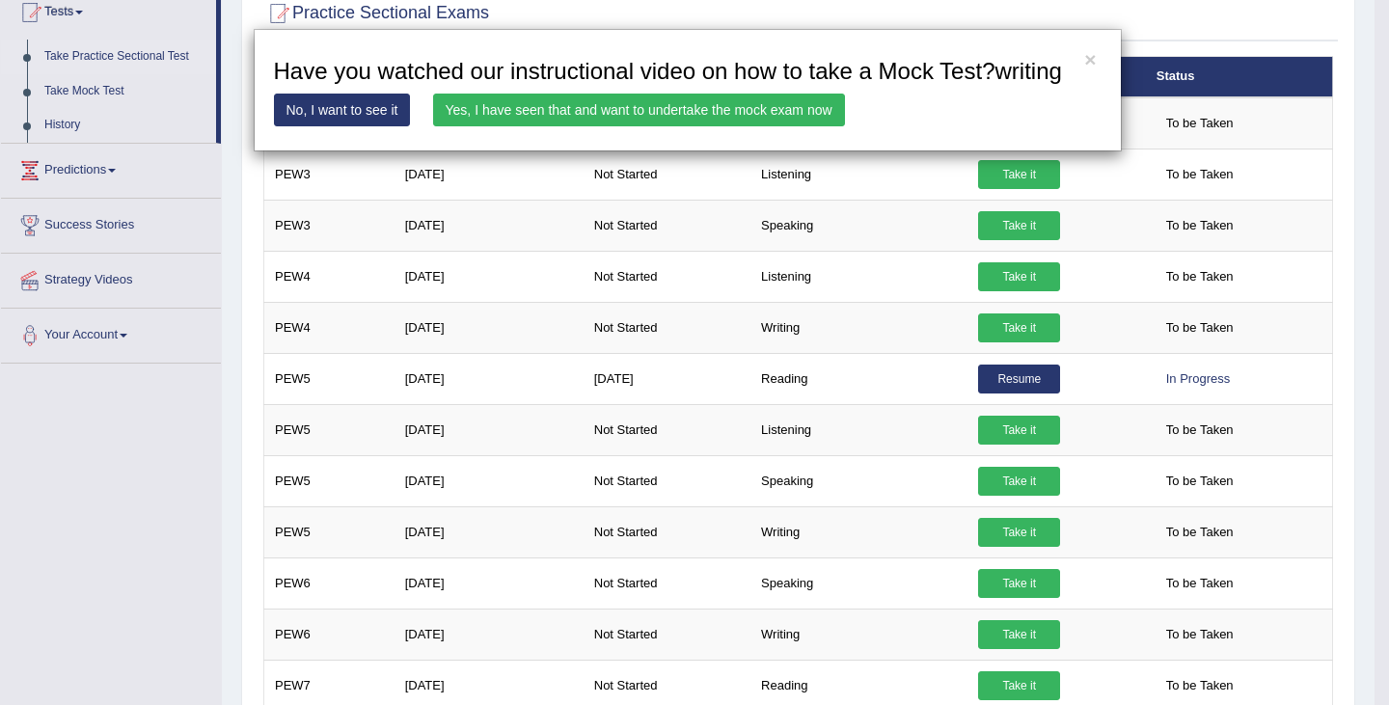
click at [608, 107] on link "Yes, I have seen that and want to undertake the mock exam now" at bounding box center [639, 110] width 412 height 33
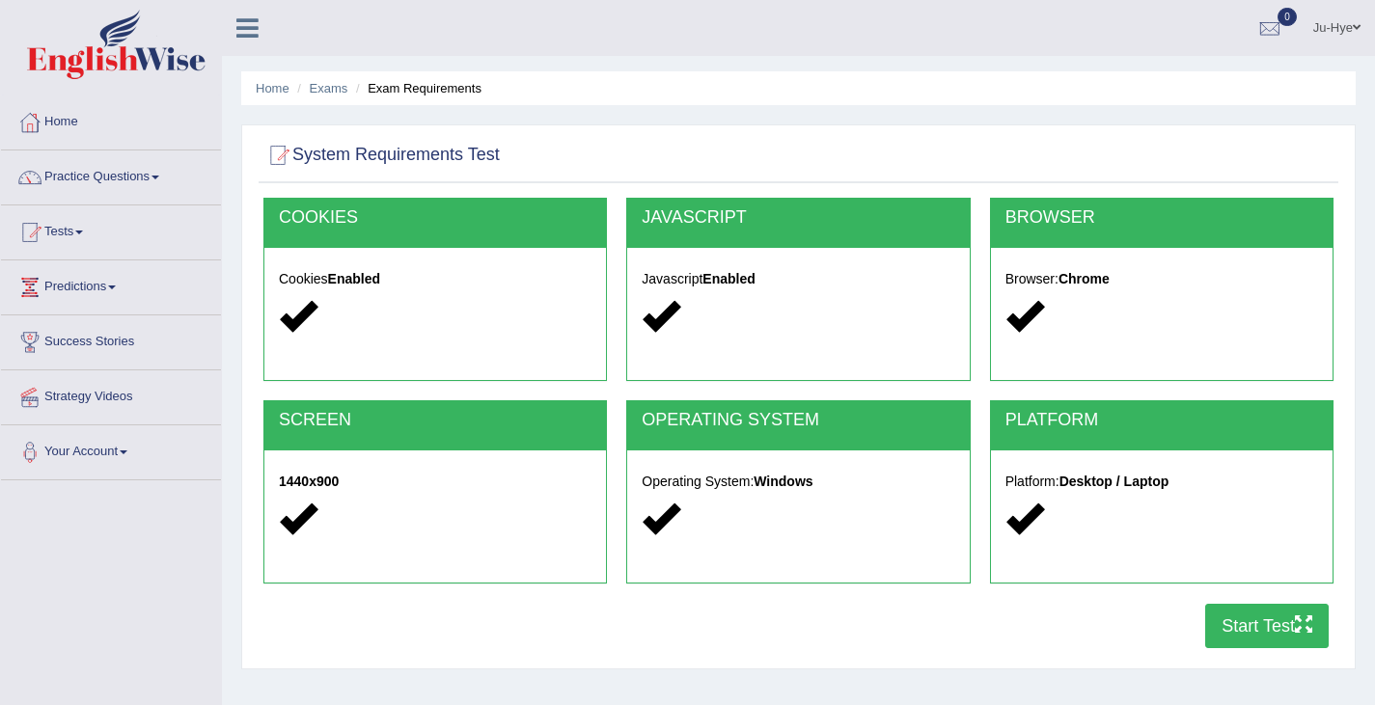
click at [1274, 630] on button "Start Test" at bounding box center [1267, 626] width 124 height 44
